Goal: Transaction & Acquisition: Download file/media

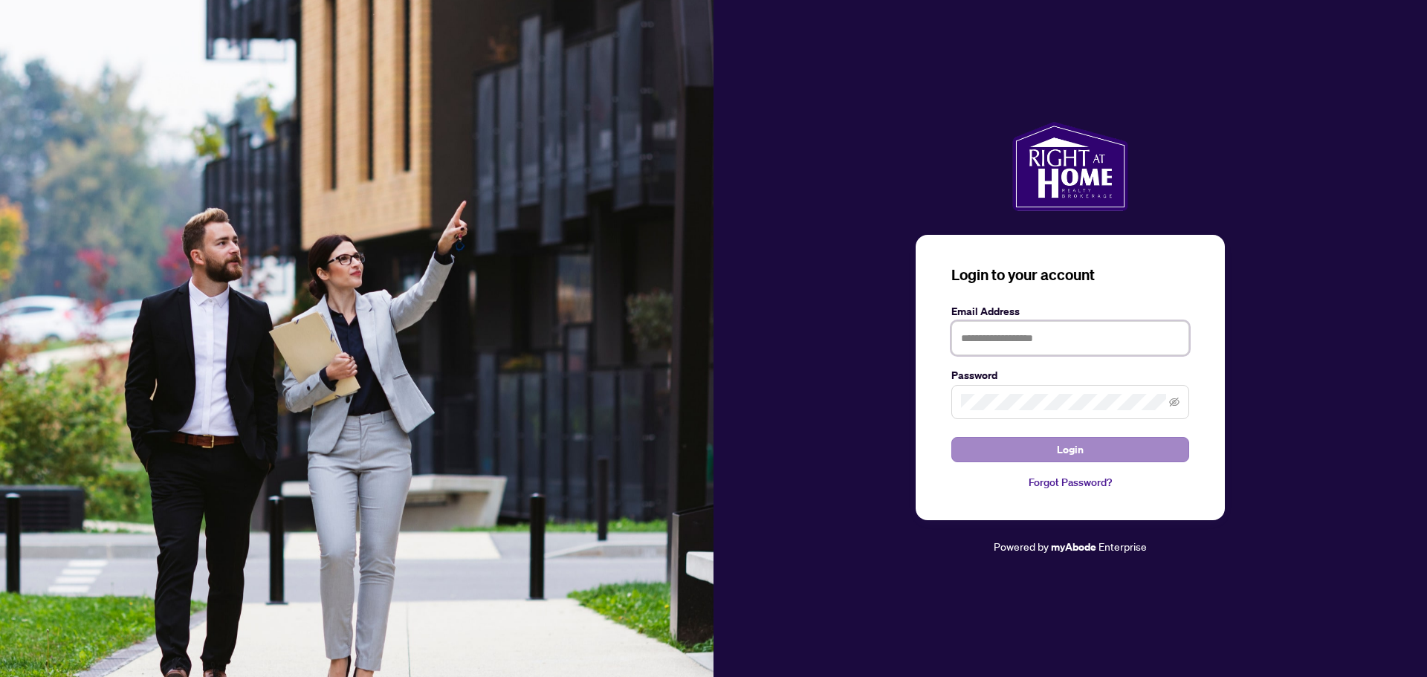
type input "**********"
click at [1074, 451] on span "Login" at bounding box center [1070, 450] width 27 height 24
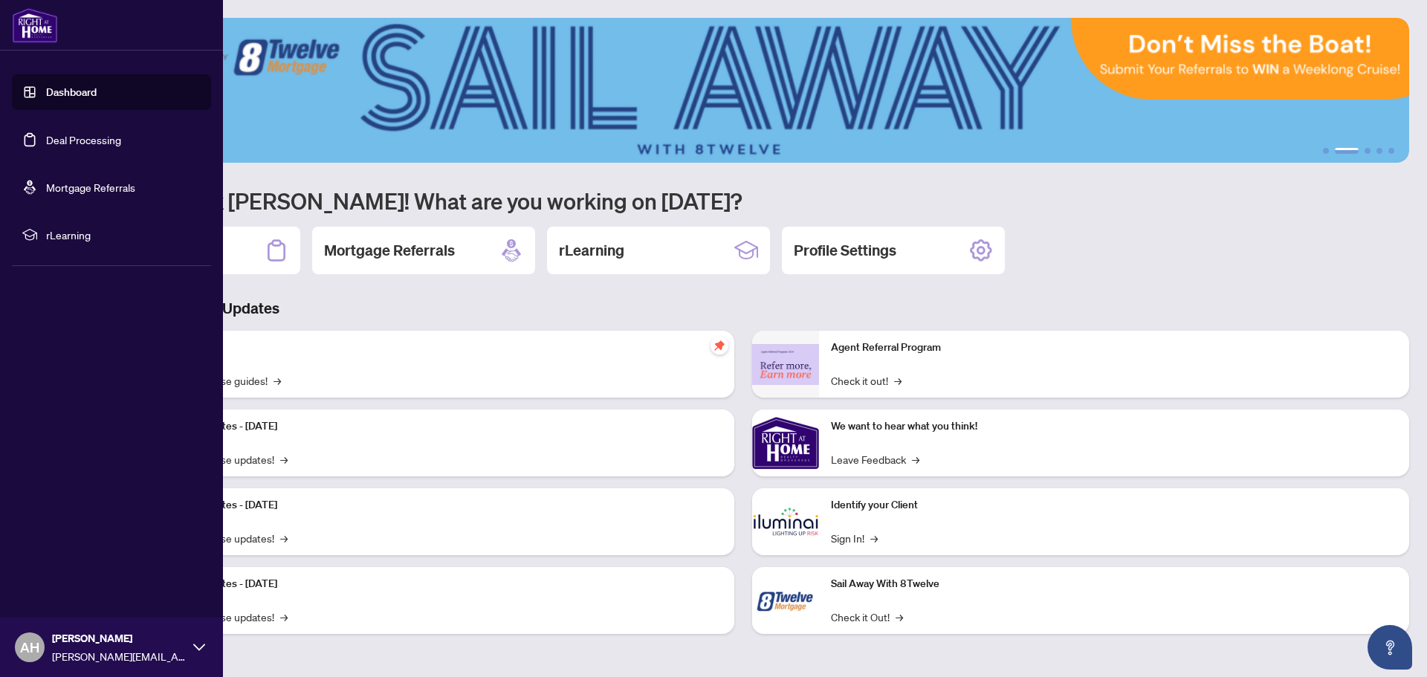
click at [46, 133] on link "Deal Processing" at bounding box center [83, 139] width 75 height 13
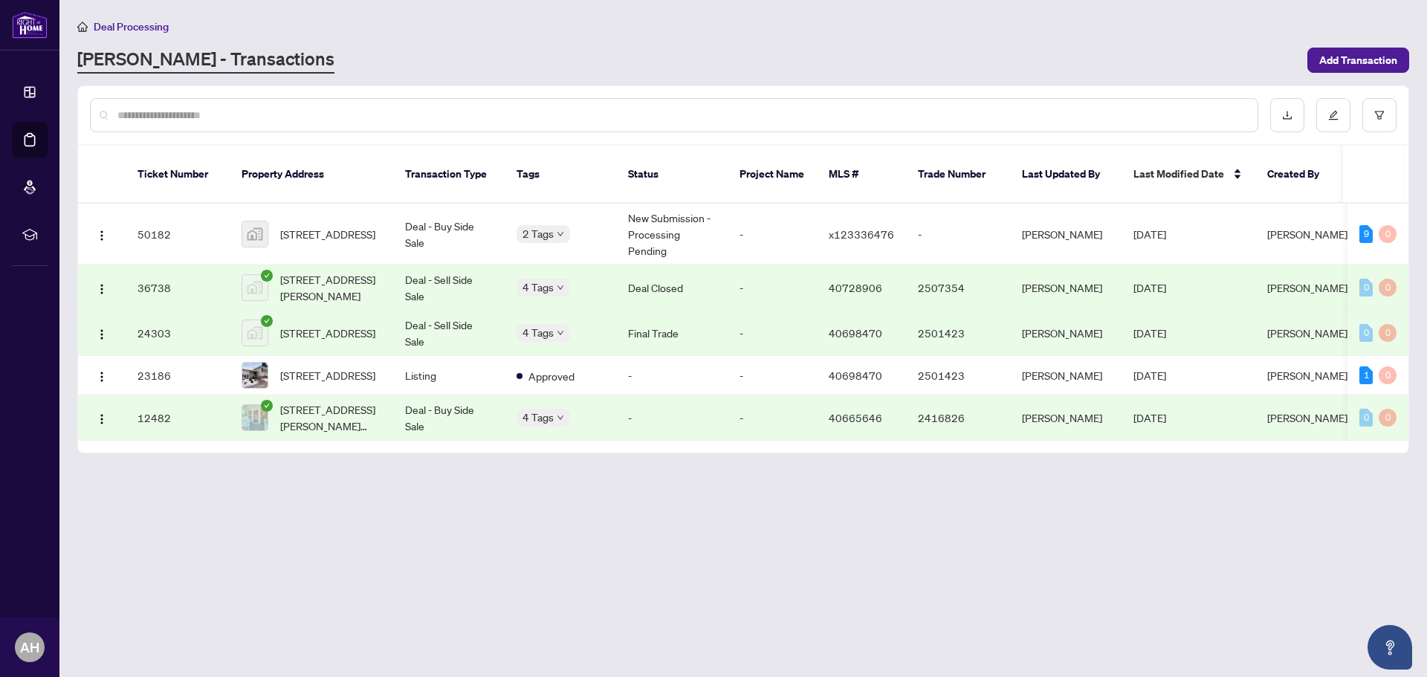
click at [1366, 225] on div "9" at bounding box center [1365, 234] width 13 height 18
click at [305, 226] on span "[STREET_ADDRESS]" at bounding box center [327, 234] width 95 height 16
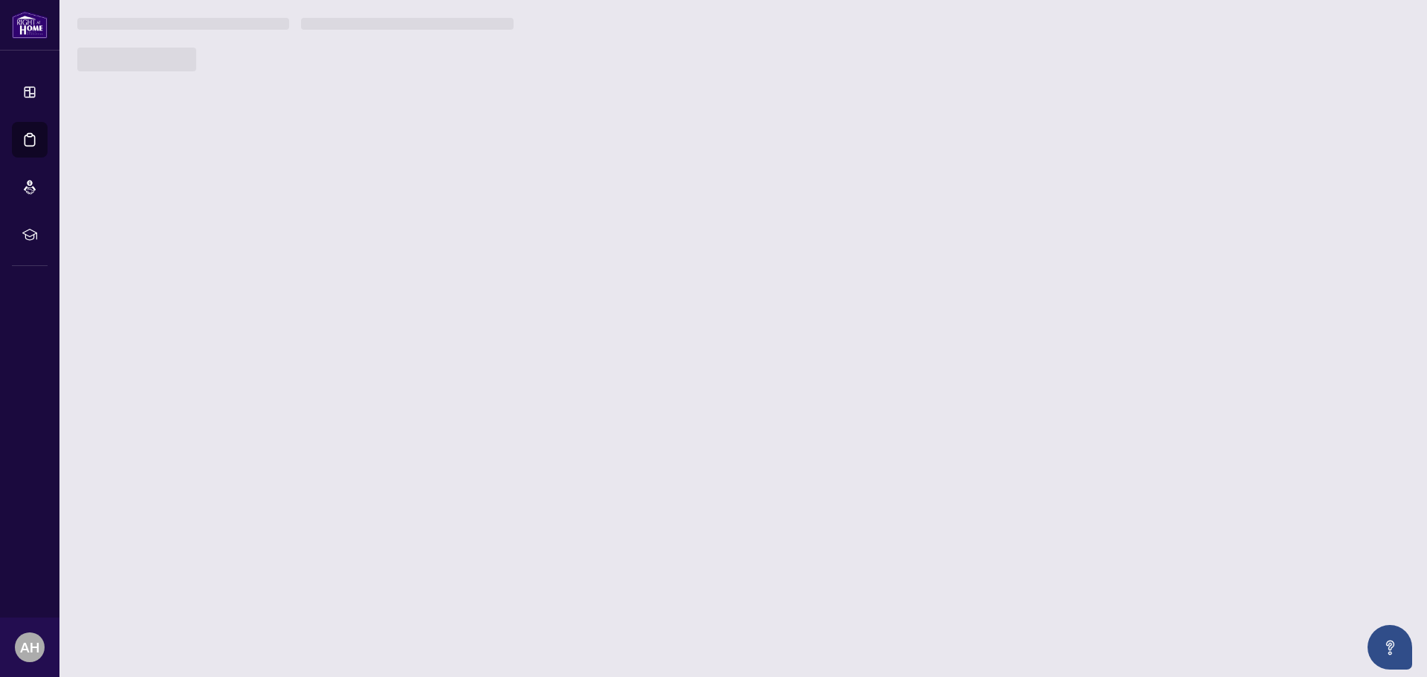
click at [305, 225] on main "Deal Processing [PERSON_NAME] - Transactions Add Transaction Ticket Number Prop…" at bounding box center [743, 338] width 1368 height 677
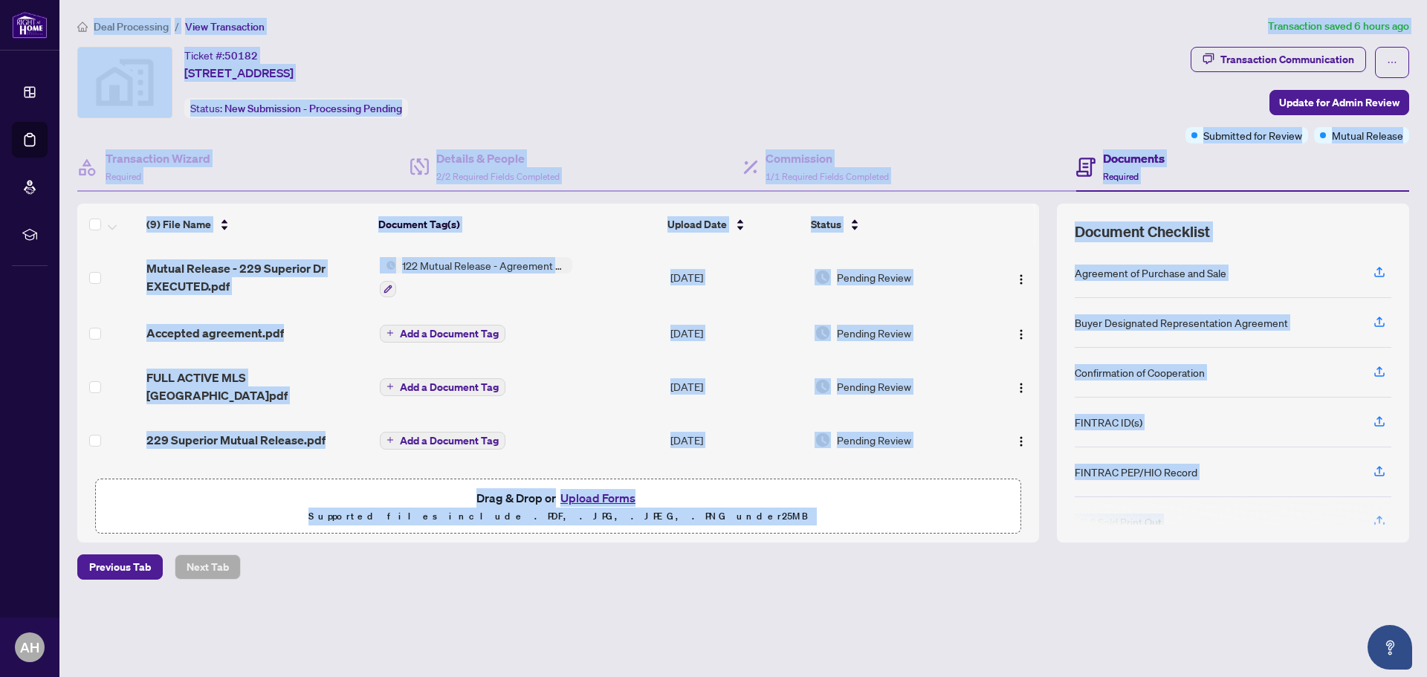
click at [704, 124] on div "Ticket #: 50182 [STREET_ADDRESS] Status: New Submission - Processing Pending" at bounding box center [628, 95] width 1108 height 97
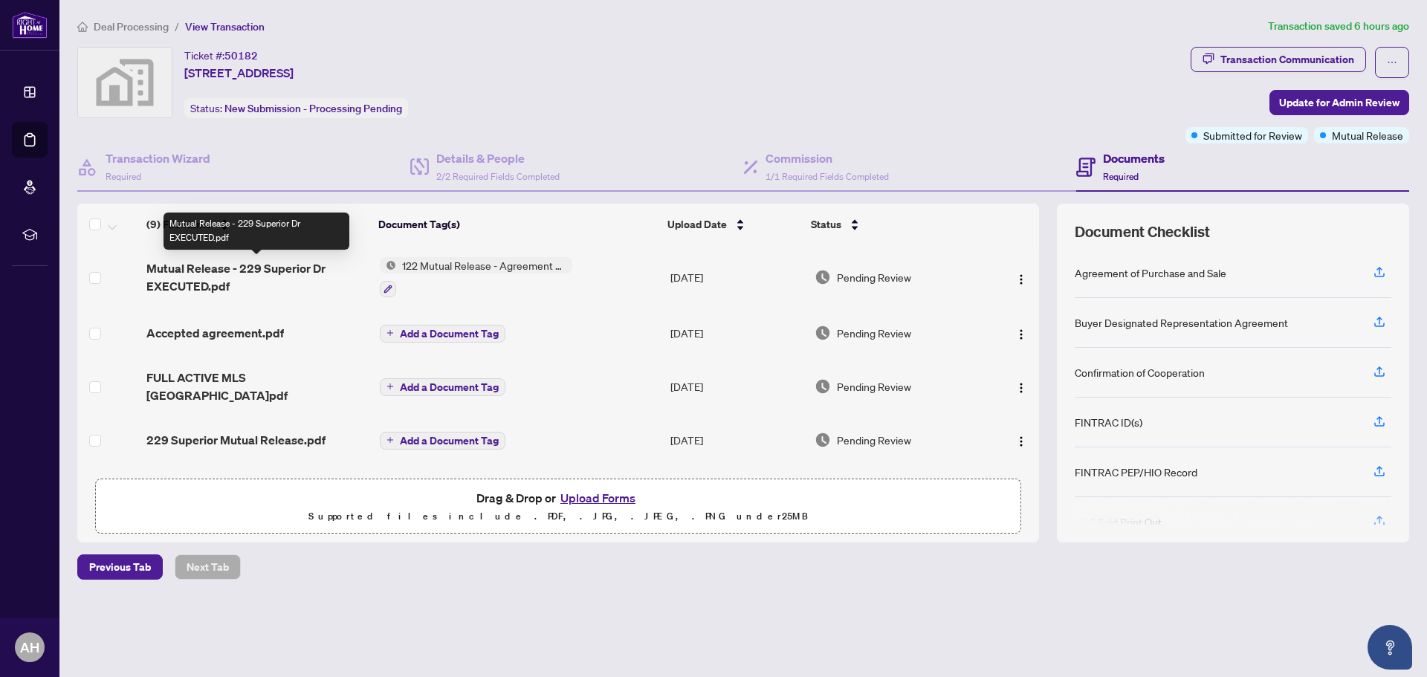
click at [192, 286] on span "Mutual Release - 229 Superior Dr EXECUTED.pdf" at bounding box center [256, 277] width 221 height 36
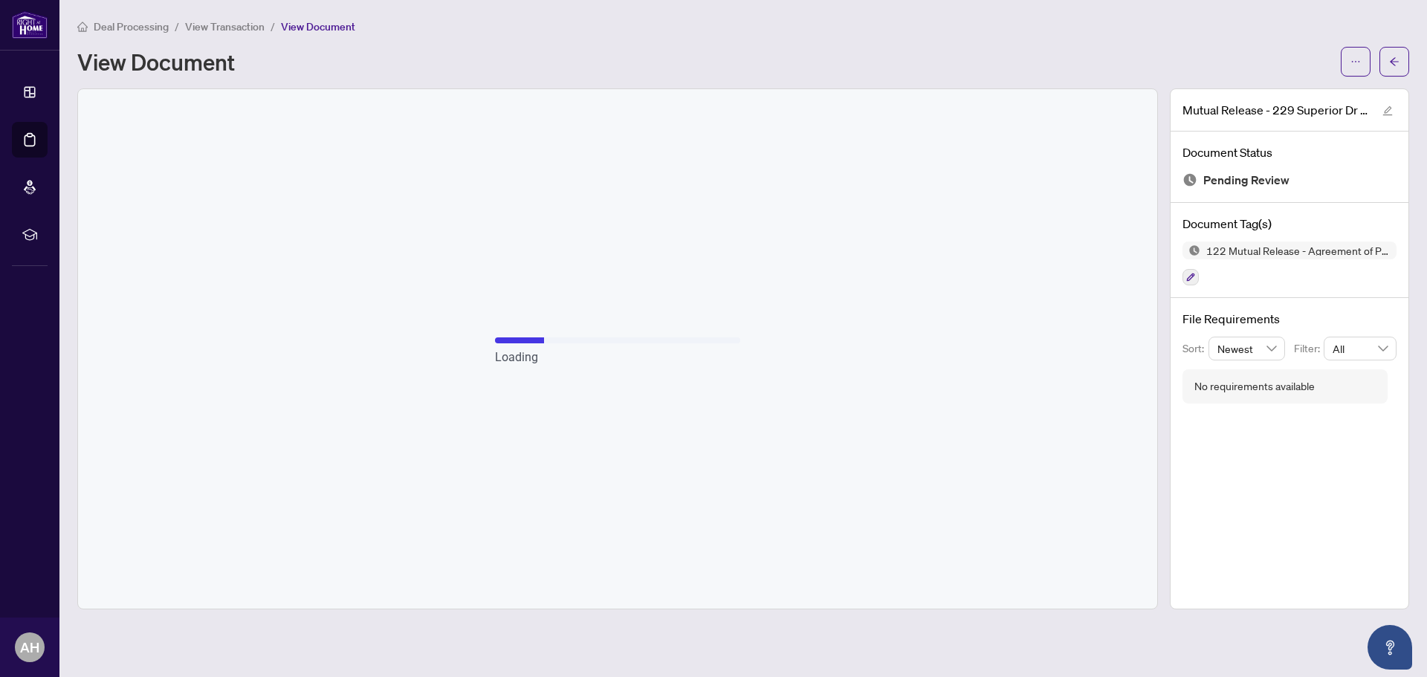
click at [1017, 278] on div "Loading" at bounding box center [617, 349] width 1079 height 520
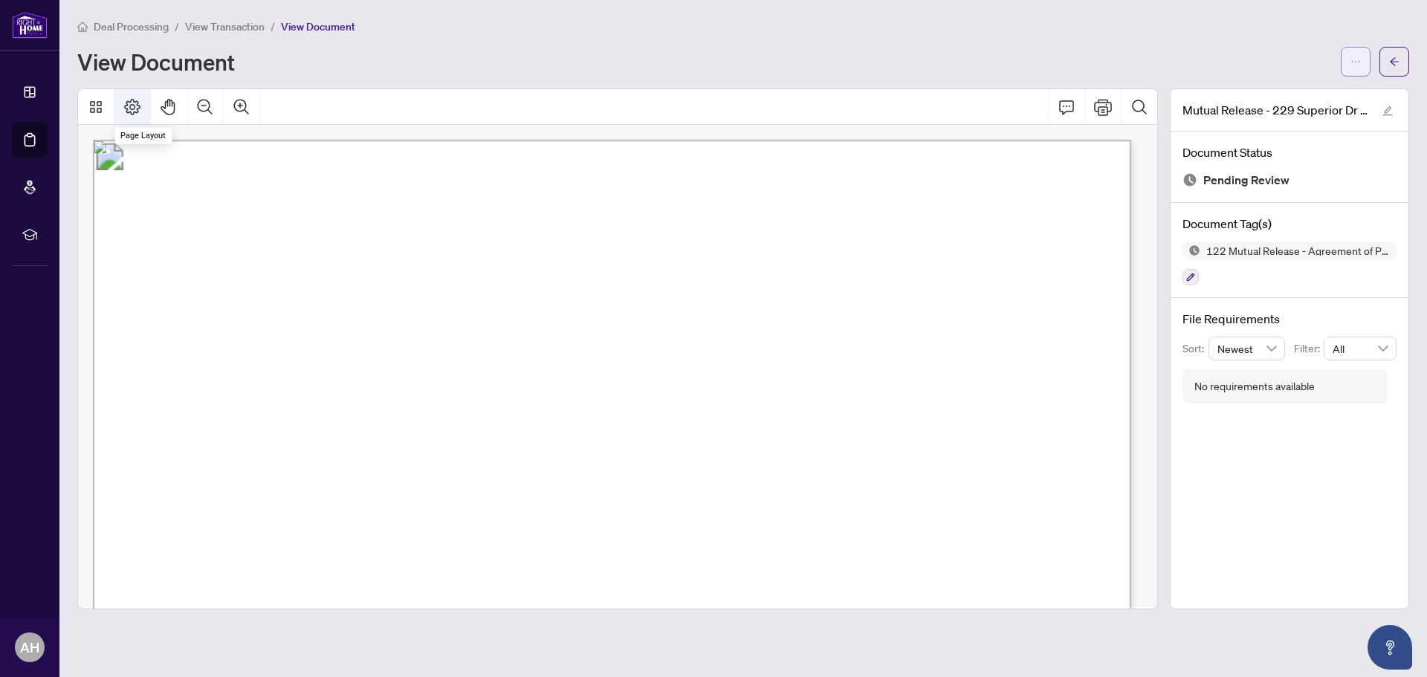
click at [1359, 67] on span "button" at bounding box center [1355, 62] width 10 height 24
click at [1255, 97] on span "Download" at bounding box center [1302, 93] width 113 height 16
